Goal: Task Accomplishment & Management: Manage account settings

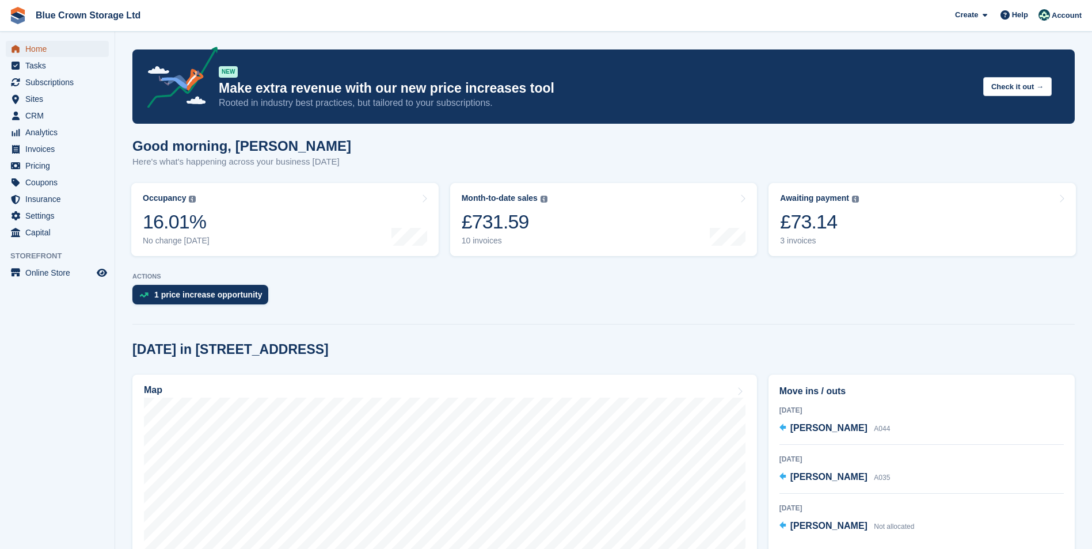
click at [31, 45] on span "Home" at bounding box center [59, 49] width 69 height 16
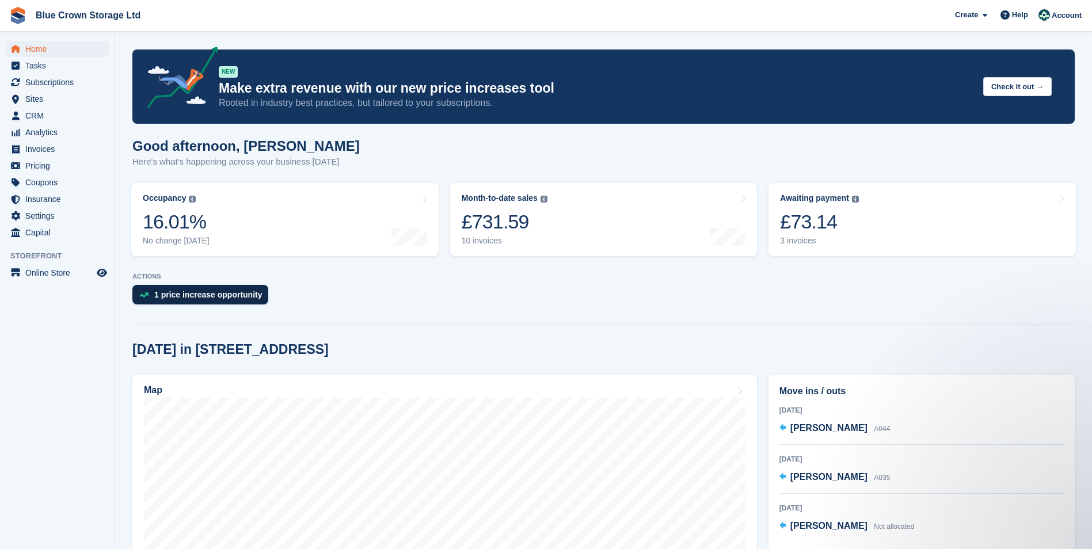
click at [186, 296] on div "1 price increase opportunity" at bounding box center [208, 294] width 108 height 9
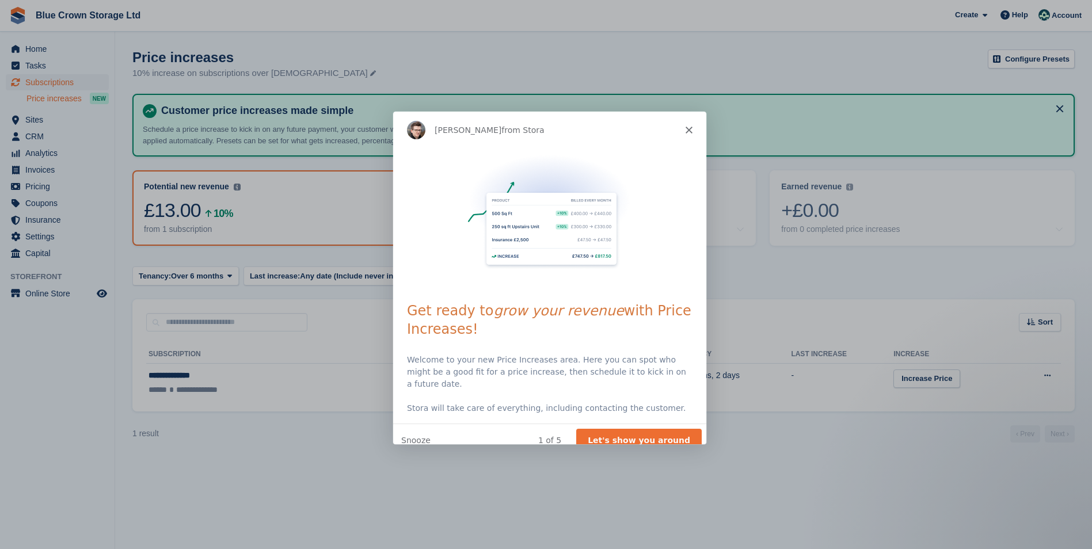
click at [690, 128] on icon "Close" at bounding box center [687, 128] width 7 height 7
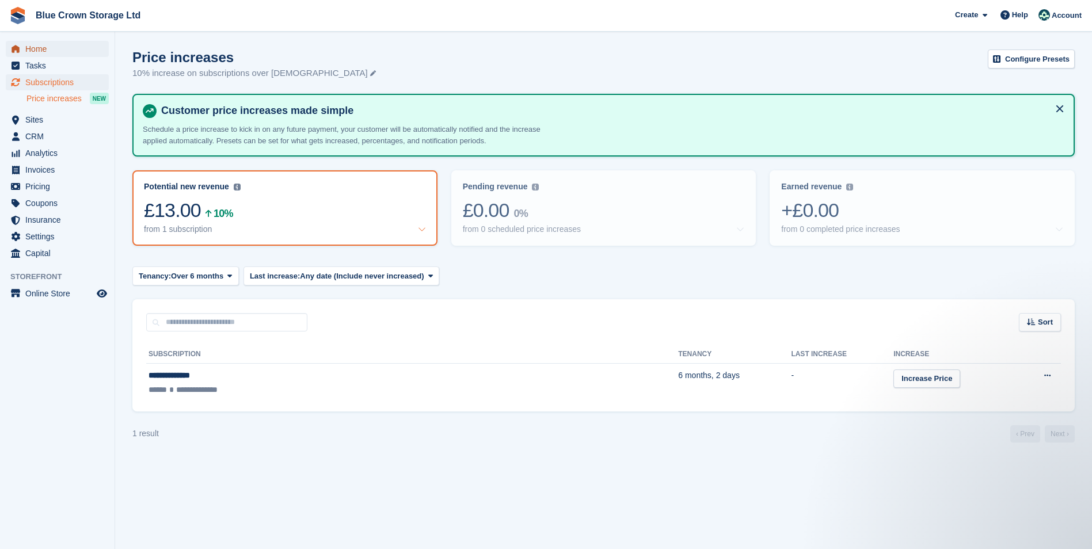
click at [31, 47] on span "Home" at bounding box center [59, 49] width 69 height 16
